Goal: Information Seeking & Learning: Learn about a topic

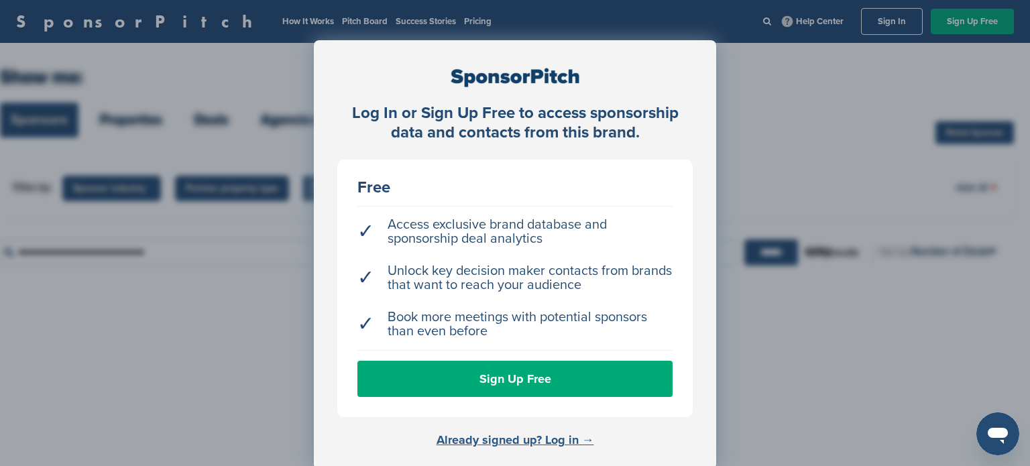
click at [554, 435] on link "Already signed up? Log in →" at bounding box center [515, 439] width 158 height 15
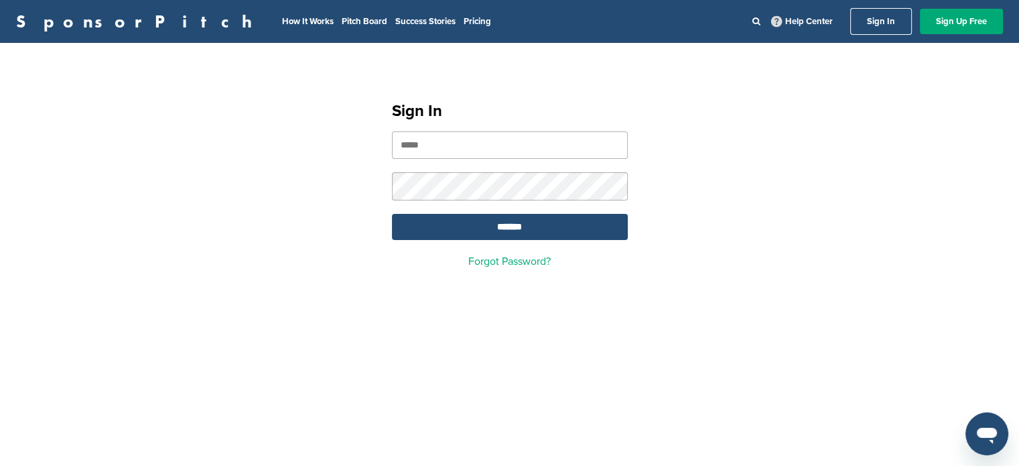
type input "**********"
click at [464, 210] on form "**********" at bounding box center [510, 185] width 236 height 109
click at [461, 222] on input "*******" at bounding box center [510, 227] width 236 height 26
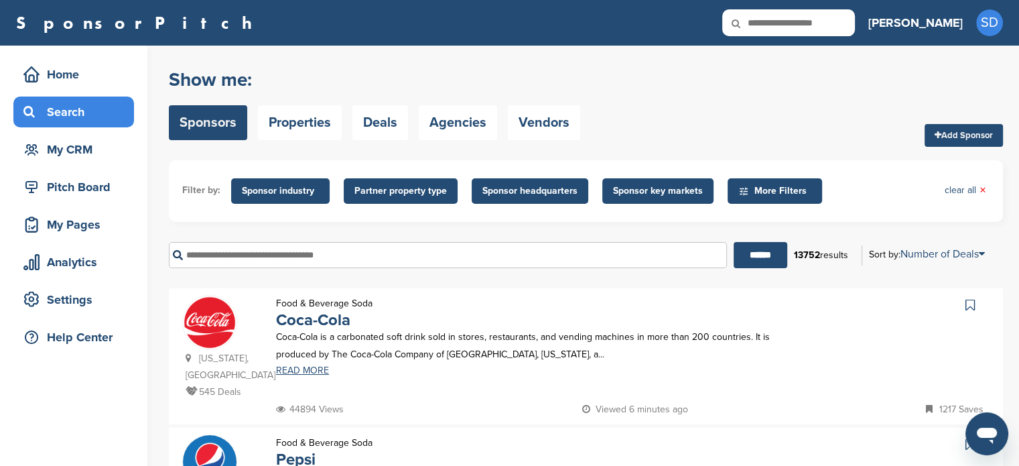
click at [515, 184] on span "Sponsor headquarters" at bounding box center [530, 191] width 95 height 15
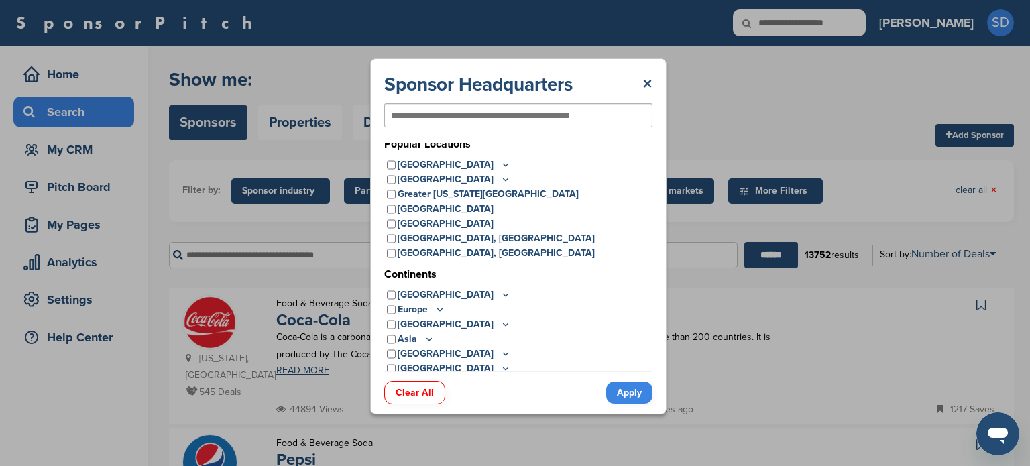
scroll to position [11, 0]
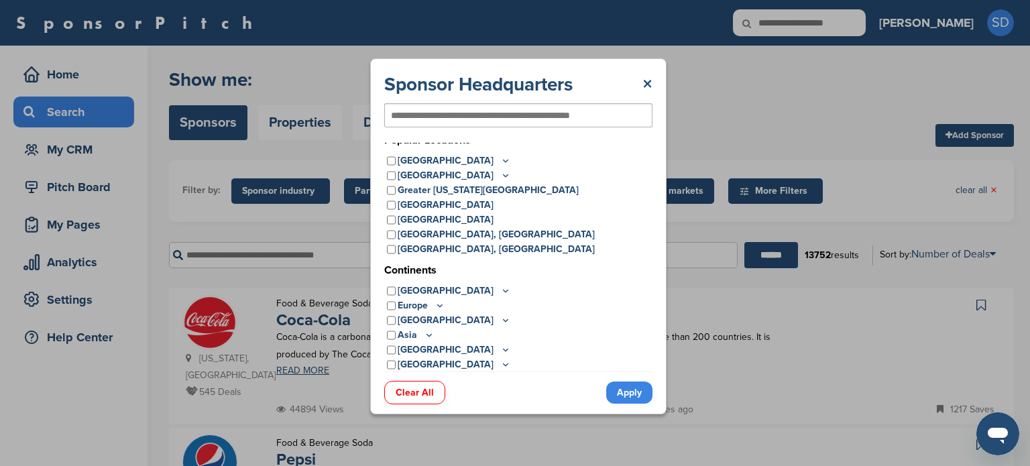
click at [500, 288] on icon at bounding box center [505, 290] width 11 height 11
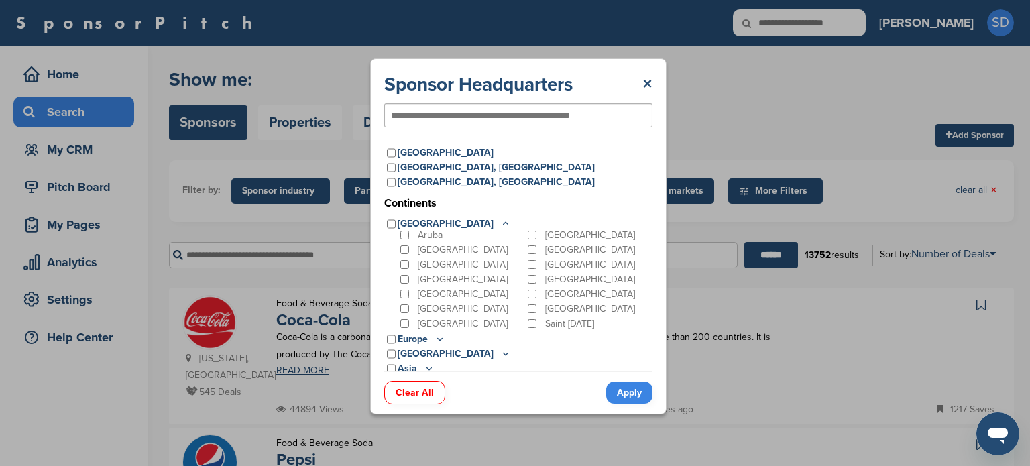
scroll to position [0, 0]
click at [500, 220] on icon at bounding box center [505, 223] width 11 height 11
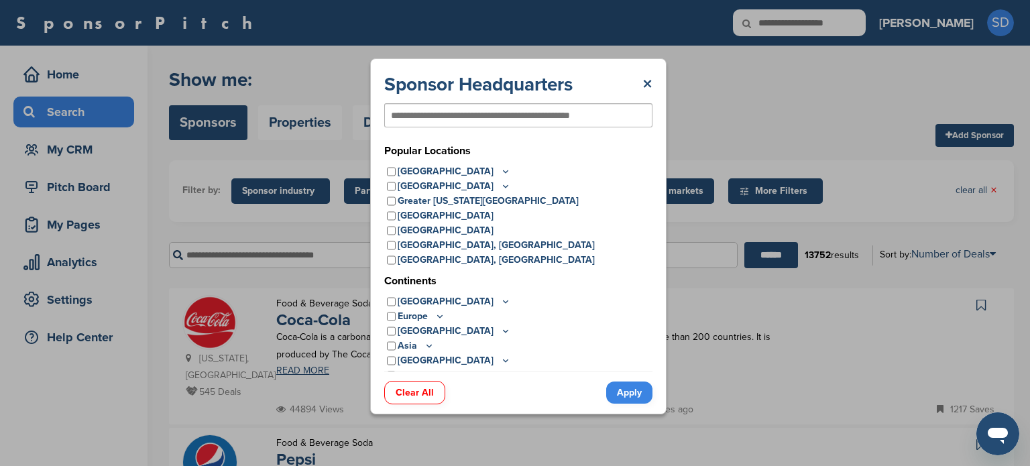
click at [500, 166] on icon at bounding box center [505, 171] width 11 height 11
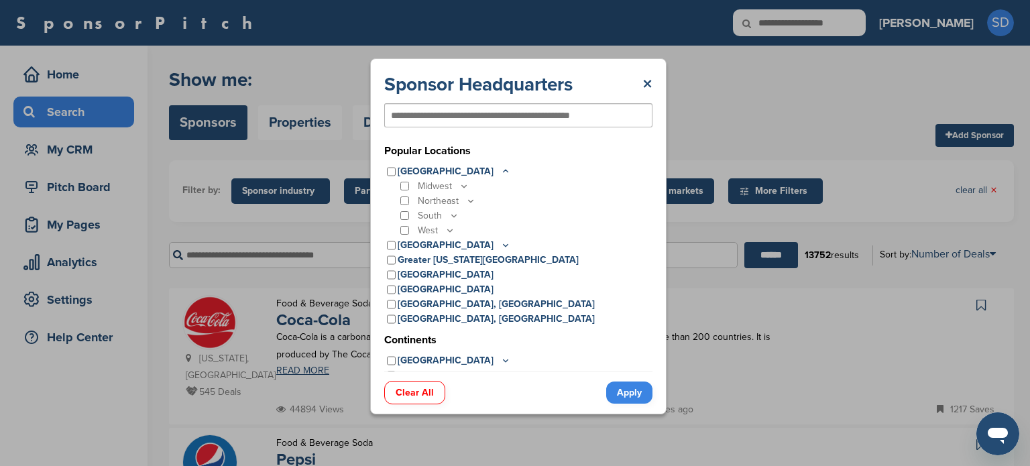
click at [468, 186] on icon at bounding box center [463, 185] width 11 height 11
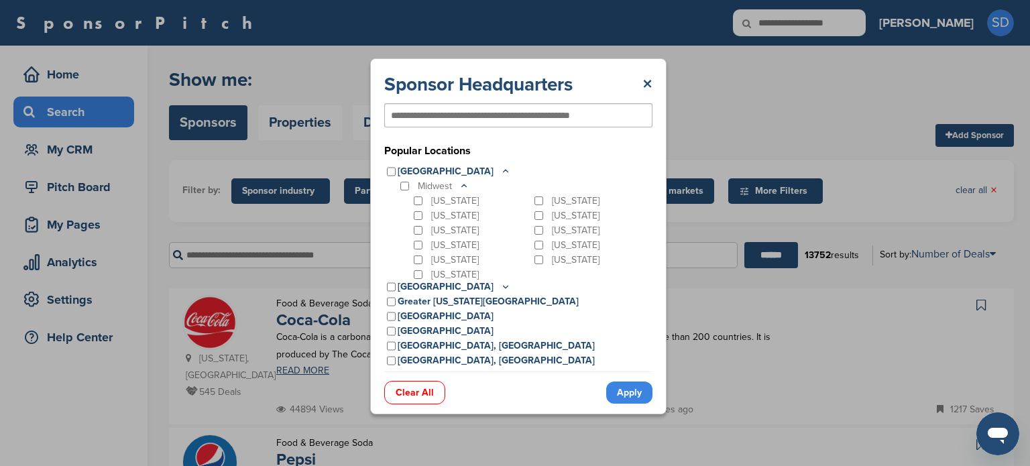
click at [464, 188] on icon at bounding box center [463, 185] width 11 height 11
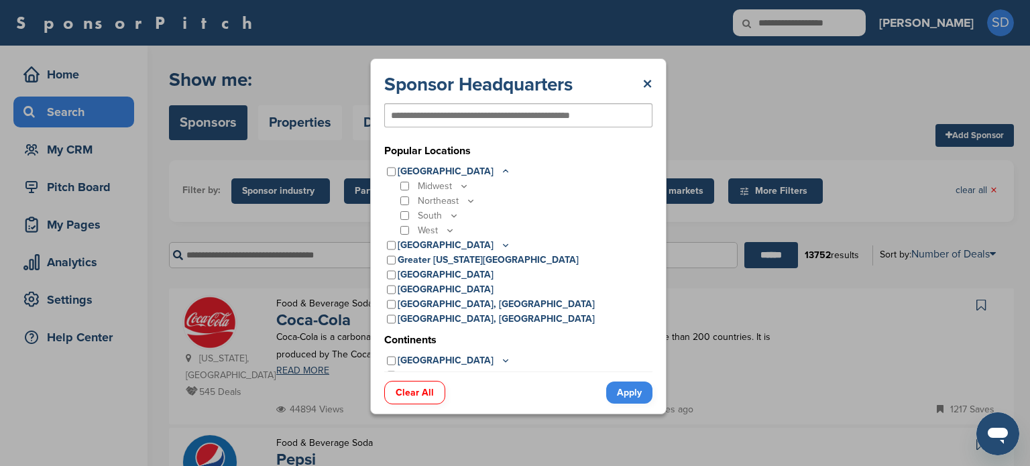
click at [465, 200] on icon at bounding box center [470, 200] width 11 height 11
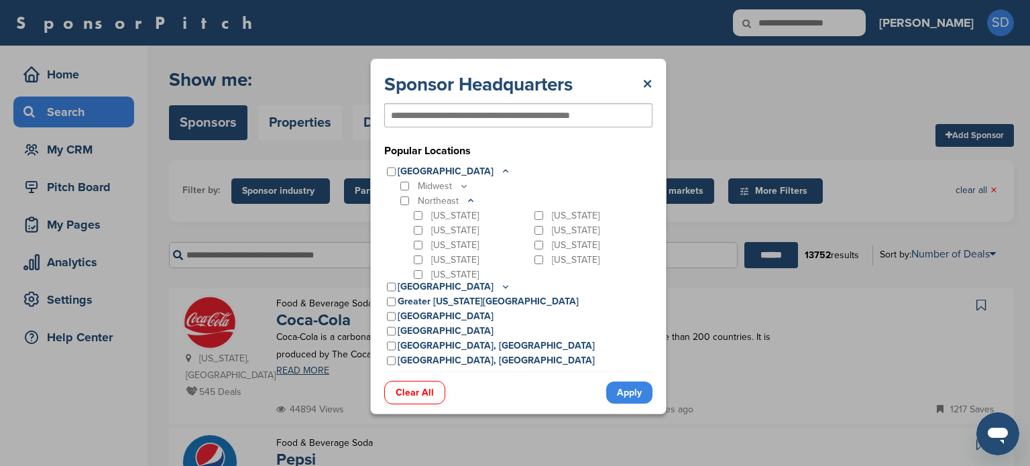
click at [467, 200] on icon at bounding box center [470, 200] width 11 height 11
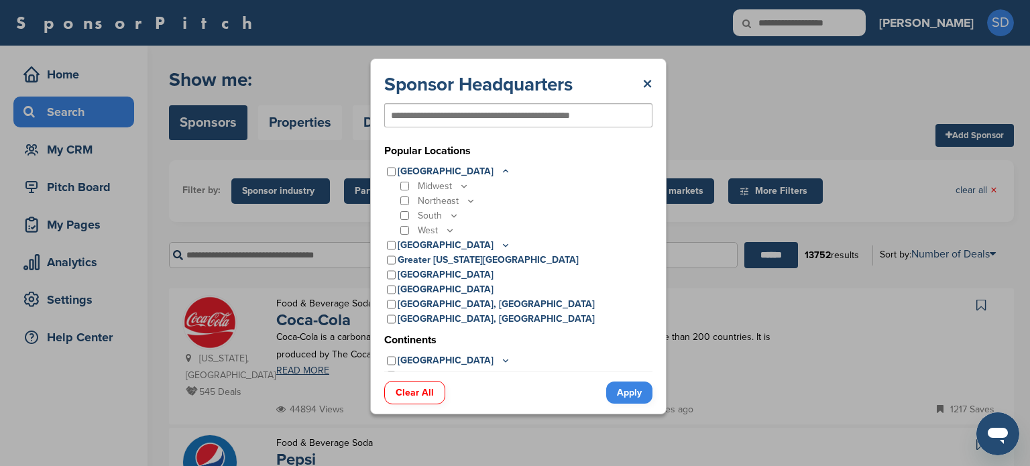
click at [456, 217] on icon at bounding box center [453, 215] width 11 height 11
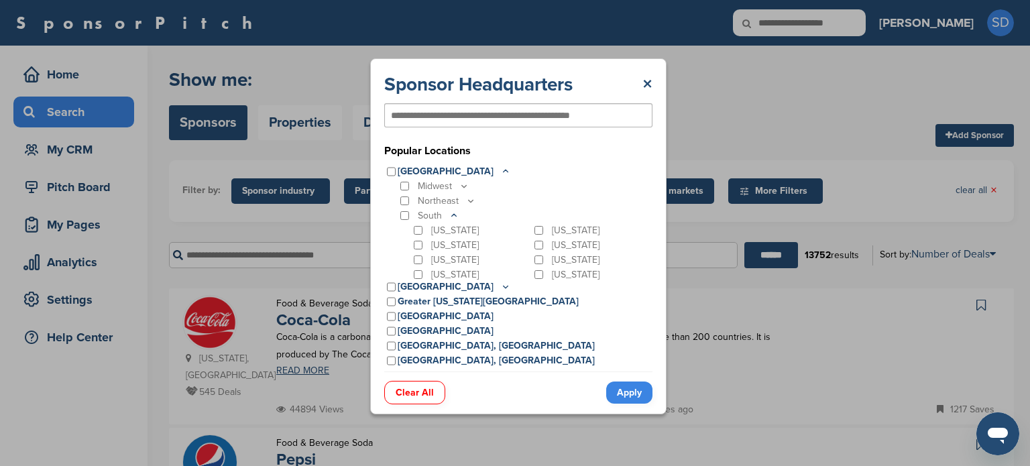
click at [552, 259] on p "[US_STATE]" at bounding box center [576, 260] width 48 height 15
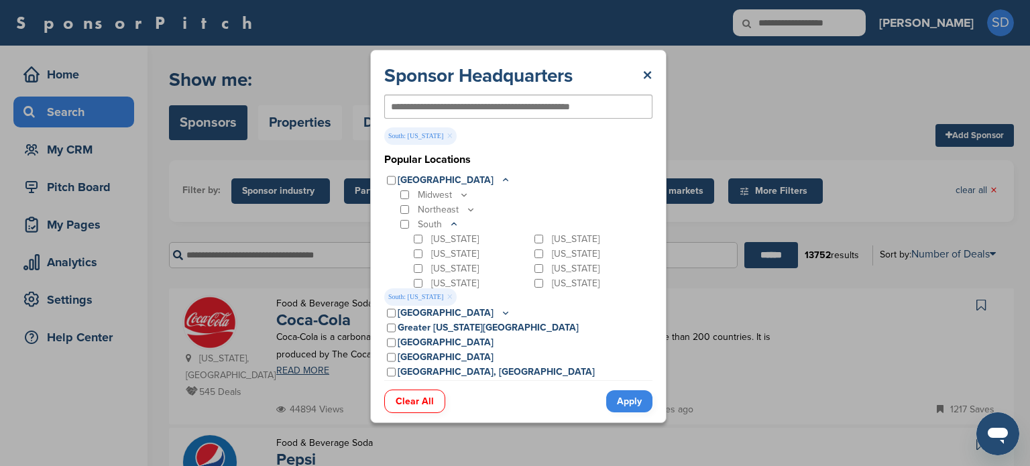
click at [624, 389] on div "Clear All Apply" at bounding box center [518, 394] width 268 height 29
click at [624, 394] on link "Apply" at bounding box center [629, 401] width 46 height 22
